Goal: Transaction & Acquisition: Subscribe to service/newsletter

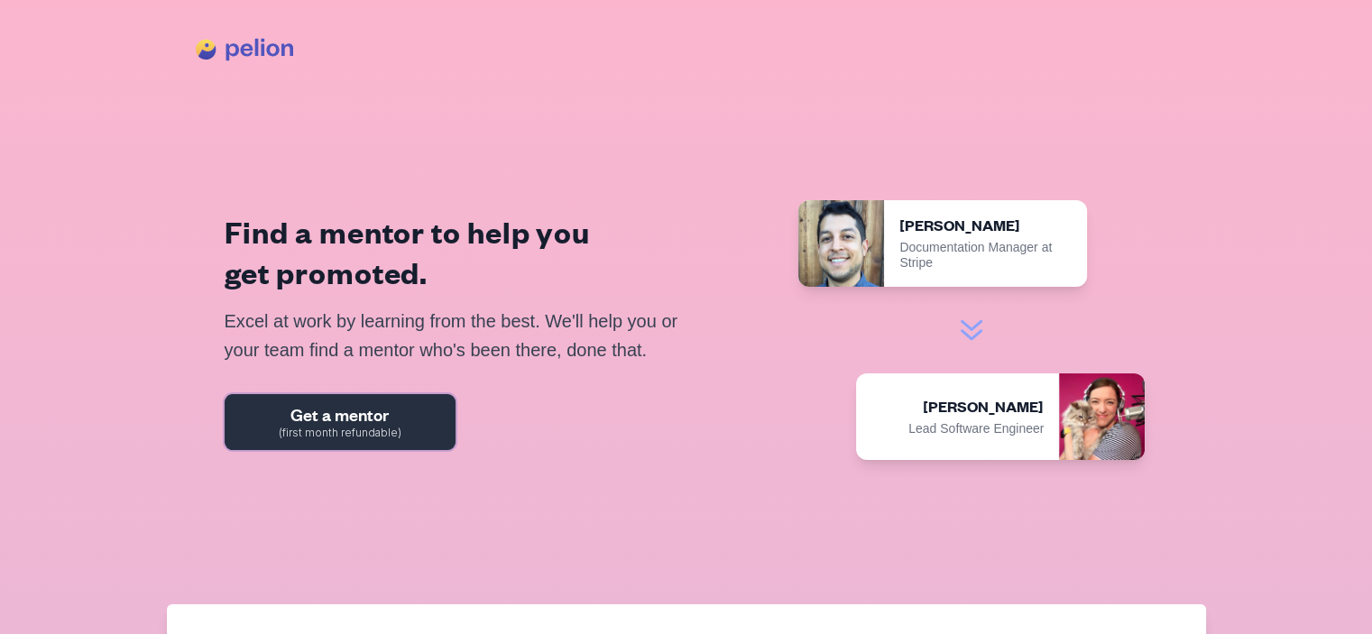
click at [339, 428] on span "(first month refundable)" at bounding box center [340, 433] width 123 height 11
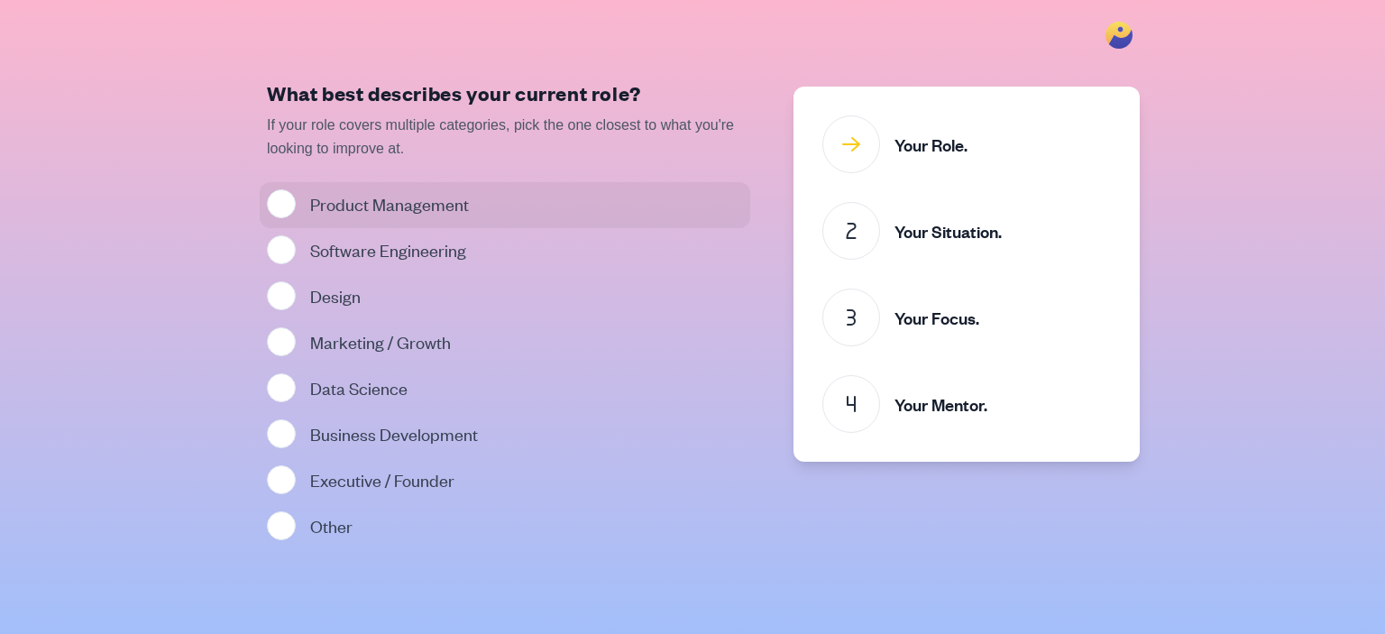
click at [342, 209] on label "Product Management" at bounding box center [389, 203] width 159 height 23
radio input "true"
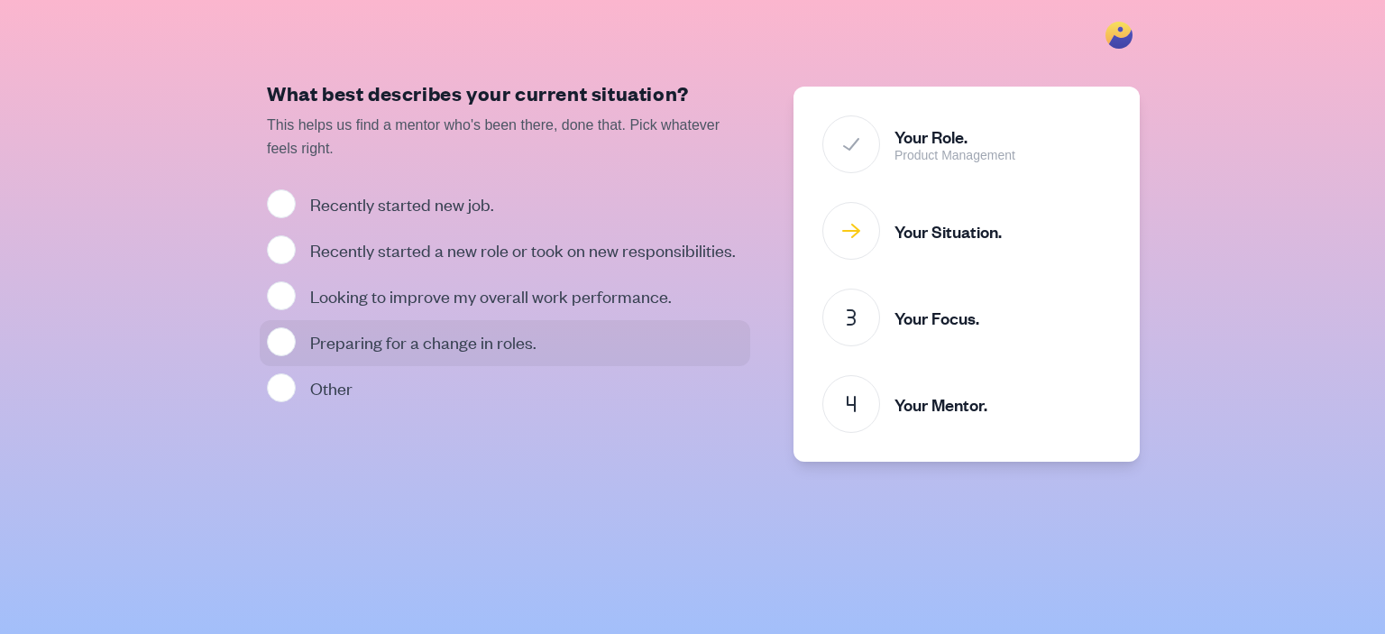
click at [505, 349] on div "Preparing for a change in roles." at bounding box center [423, 343] width 226 height 32
click at [296, 349] on input "Preparing for a change in roles." at bounding box center [281, 341] width 29 height 29
radio input "true"
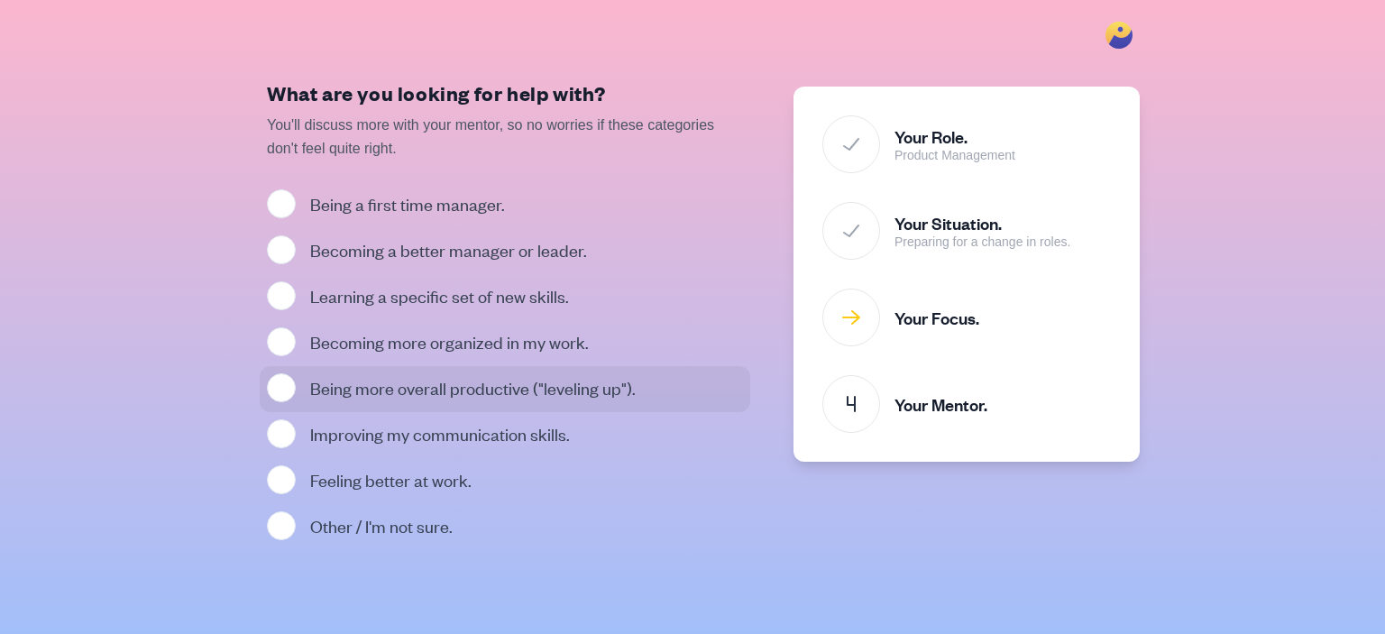
click at [514, 376] on label "Being more overall productive ("leveling up")." at bounding box center [473, 387] width 326 height 23
radio input "true"
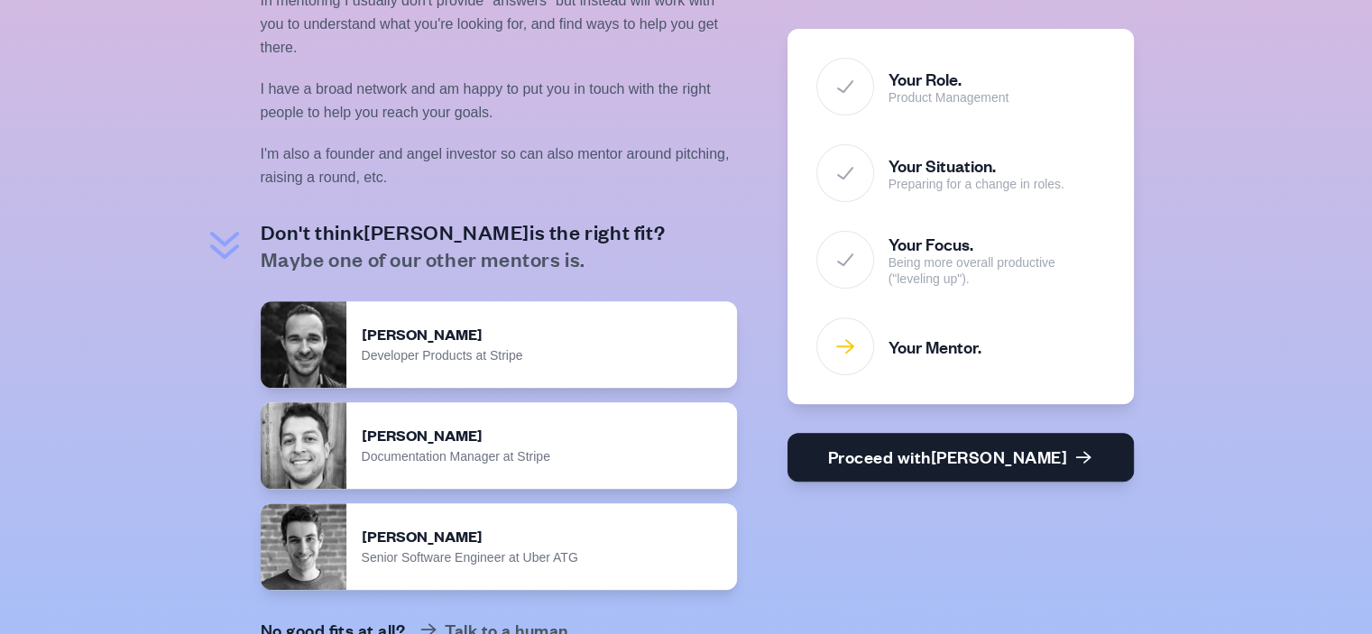
scroll to position [685, 0]
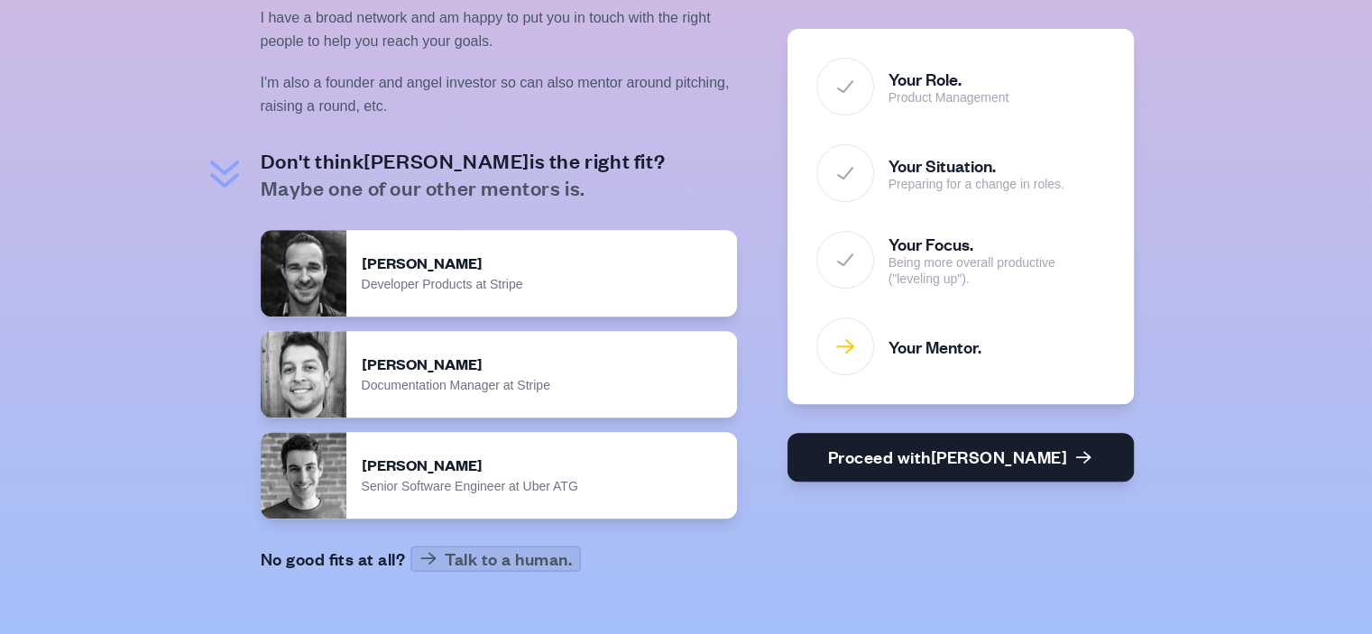
click at [469, 553] on button "Talk to a human." at bounding box center [495, 559] width 167 height 23
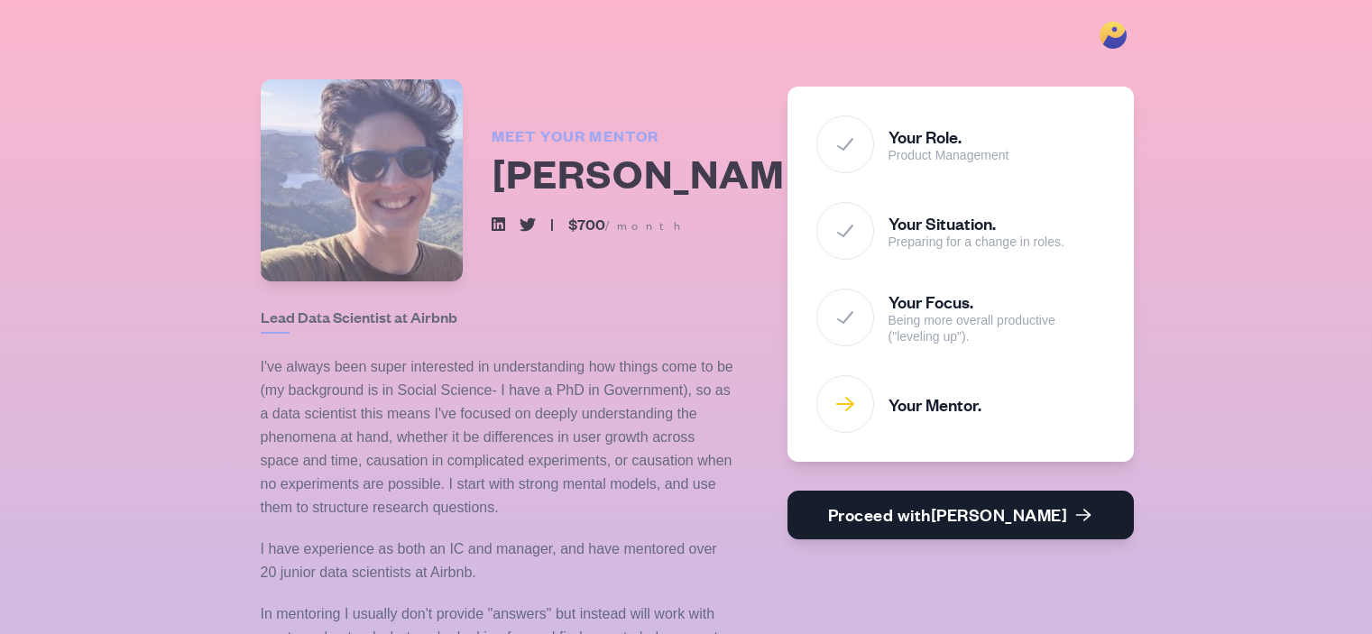
scroll to position [685, 0]
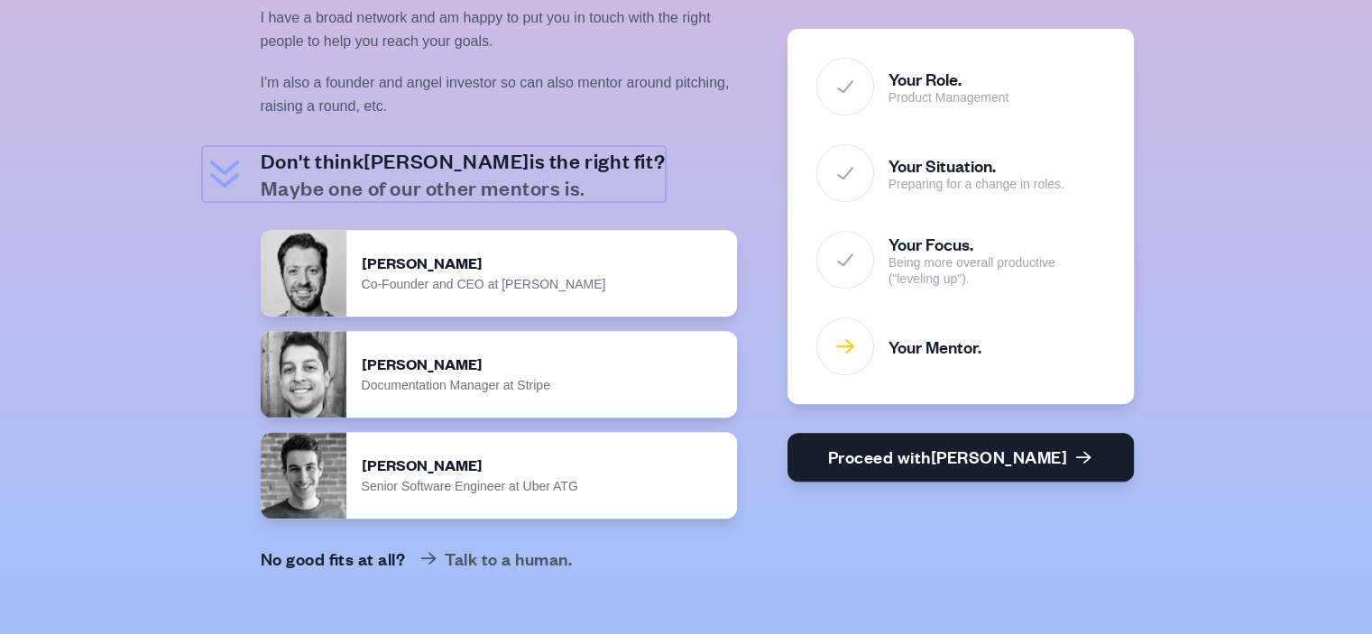
click at [405, 153] on h2 "Don't think [PERSON_NAME] is the right fit? Maybe one of our other mentors is." at bounding box center [463, 174] width 405 height 54
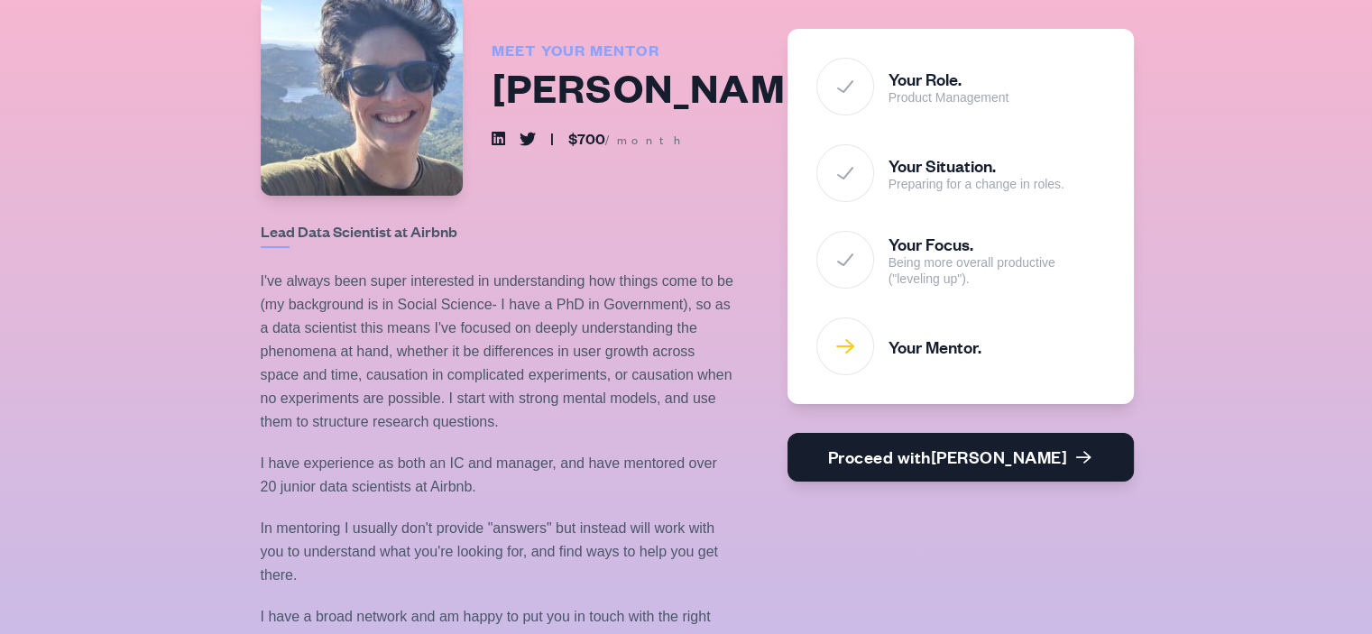
scroll to position [0, 0]
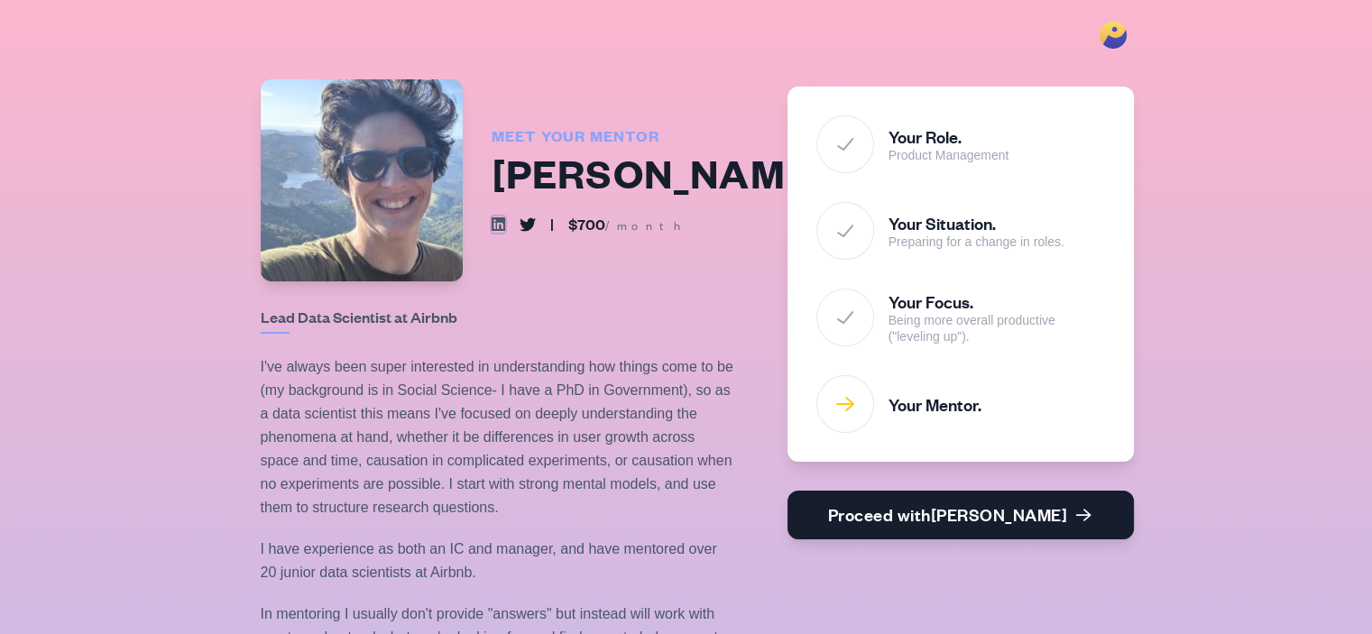
click at [499, 233] on icon at bounding box center [499, 224] width 14 height 16
click at [1118, 28] on icon at bounding box center [1113, 33] width 26 height 23
